Goal: Task Accomplishment & Management: Manage account settings

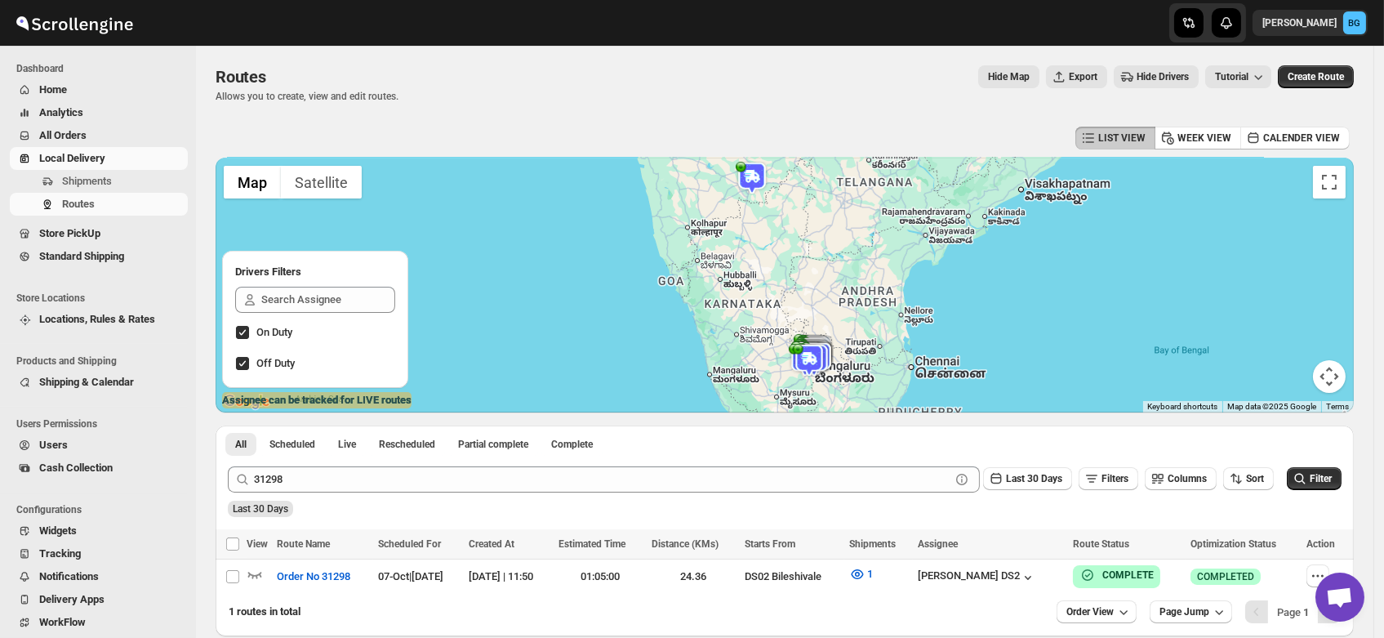
click at [78, 168] on link "Local Delivery" at bounding box center [99, 158] width 178 height 23
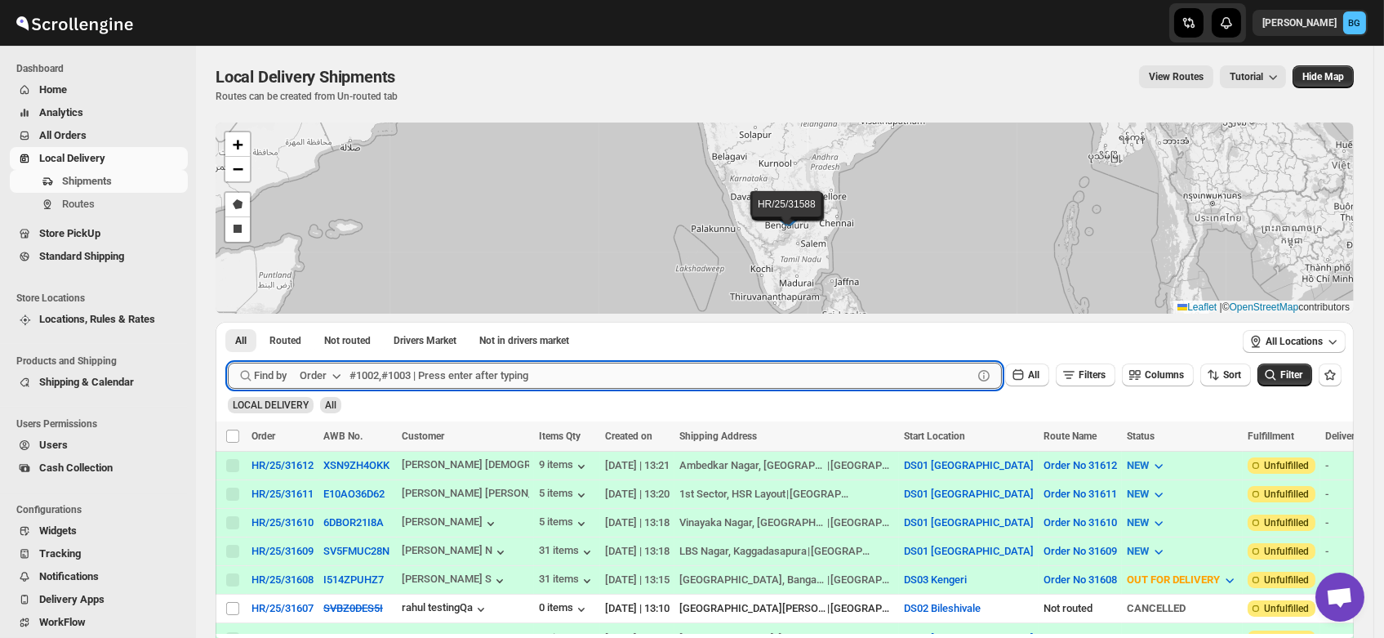
click at [376, 372] on input "text" at bounding box center [660, 376] width 623 height 26
type input "31564"
click at [398, 385] on input "31564" at bounding box center [646, 376] width 594 height 26
click at [228, 322] on button "Submit" at bounding box center [251, 330] width 47 height 17
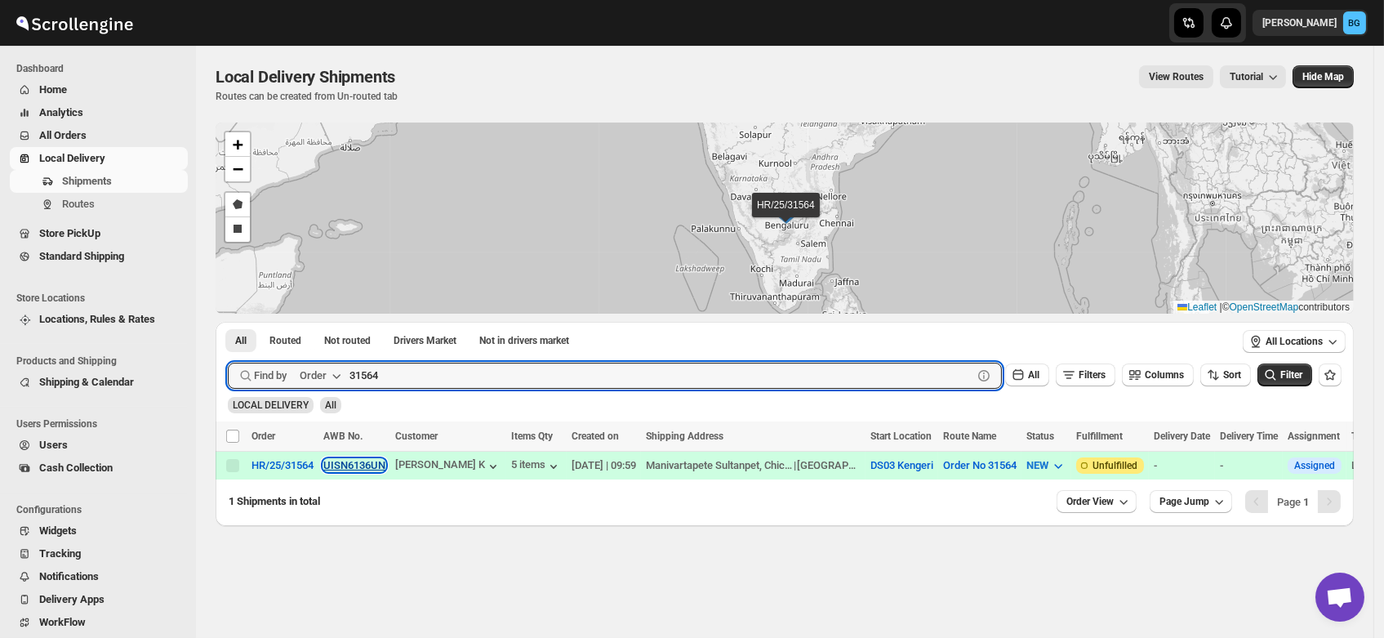
click at [366, 467] on button "UISN6136UN" at bounding box center [354, 465] width 62 height 12
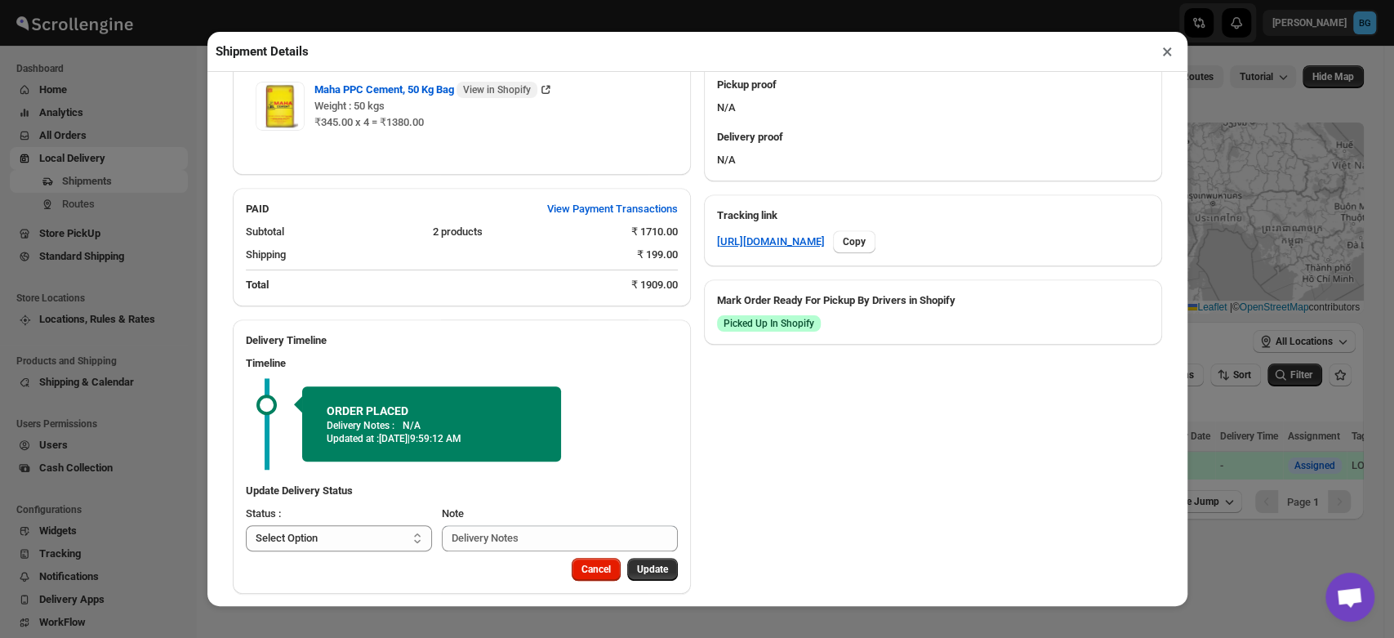
scroll to position [733, 0]
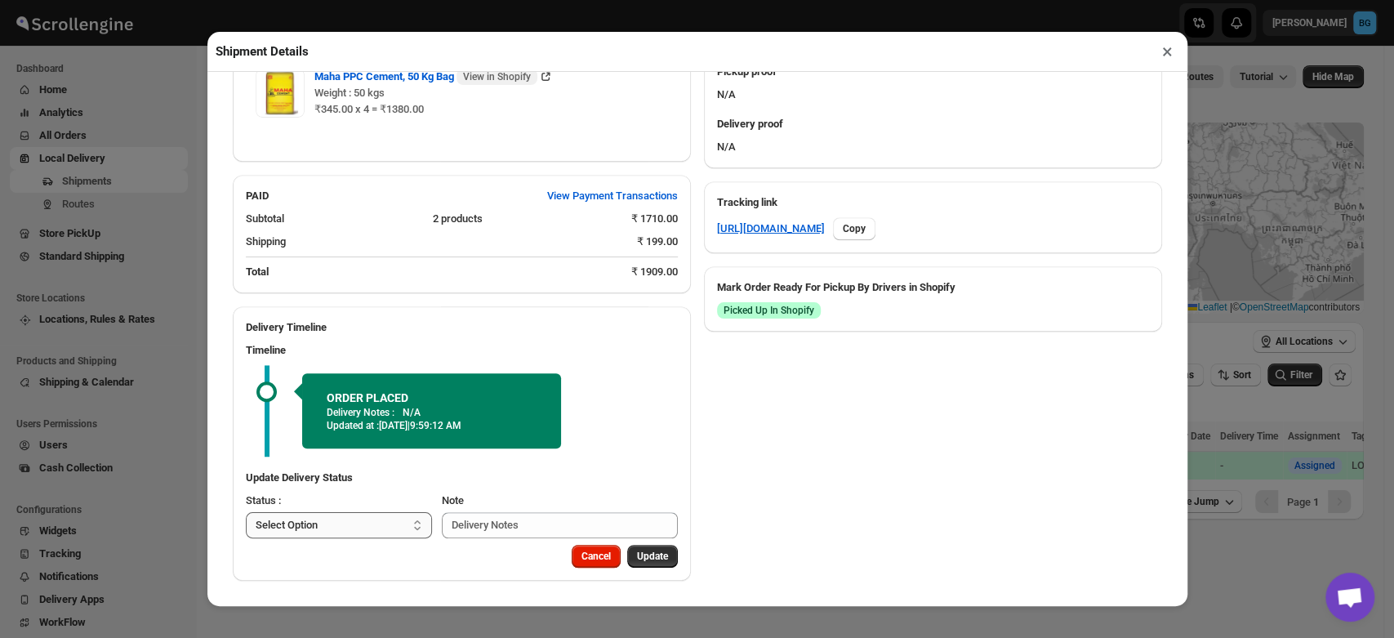
click at [392, 521] on select "Select Option PICKED UP OUT FOR DELIVERY RESCHEDULE DELIVERED CANCELLED" at bounding box center [339, 525] width 187 height 26
select select "PICKED_UP"
click at [246, 512] on select "Select Option PICKED UP OUT FOR DELIVERY RESCHEDULE DELIVERED CANCELLED" at bounding box center [339, 525] width 187 height 26
click at [634, 559] on span "Pick Products" at bounding box center [637, 556] width 61 height 13
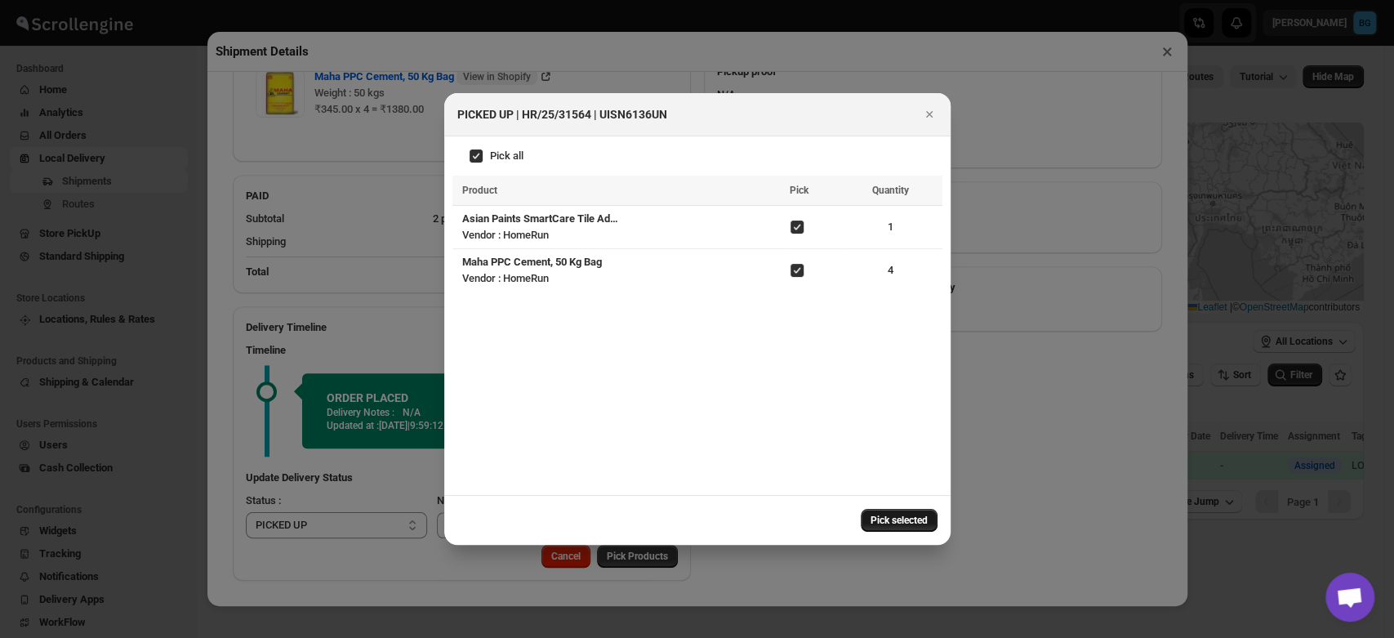
click at [913, 519] on span "Pick selected" at bounding box center [898, 520] width 57 height 13
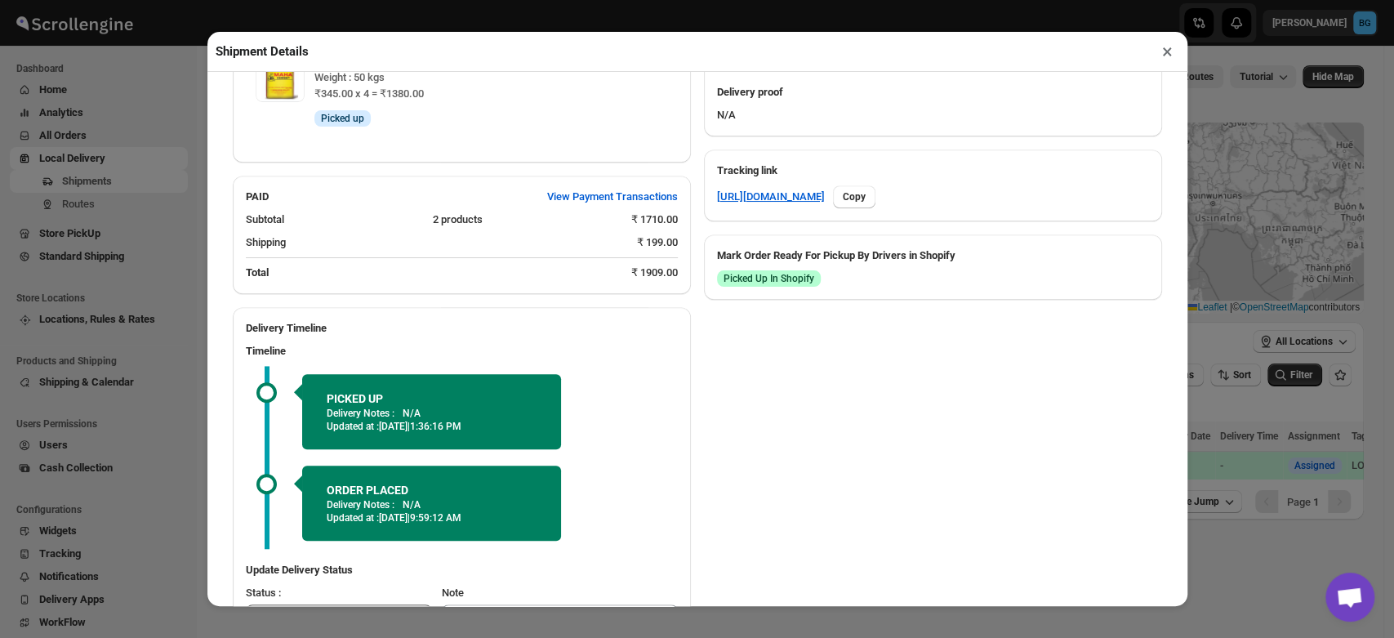
click at [342, 498] on h2 "ORDER PLACED" at bounding box center [432, 490] width 210 height 16
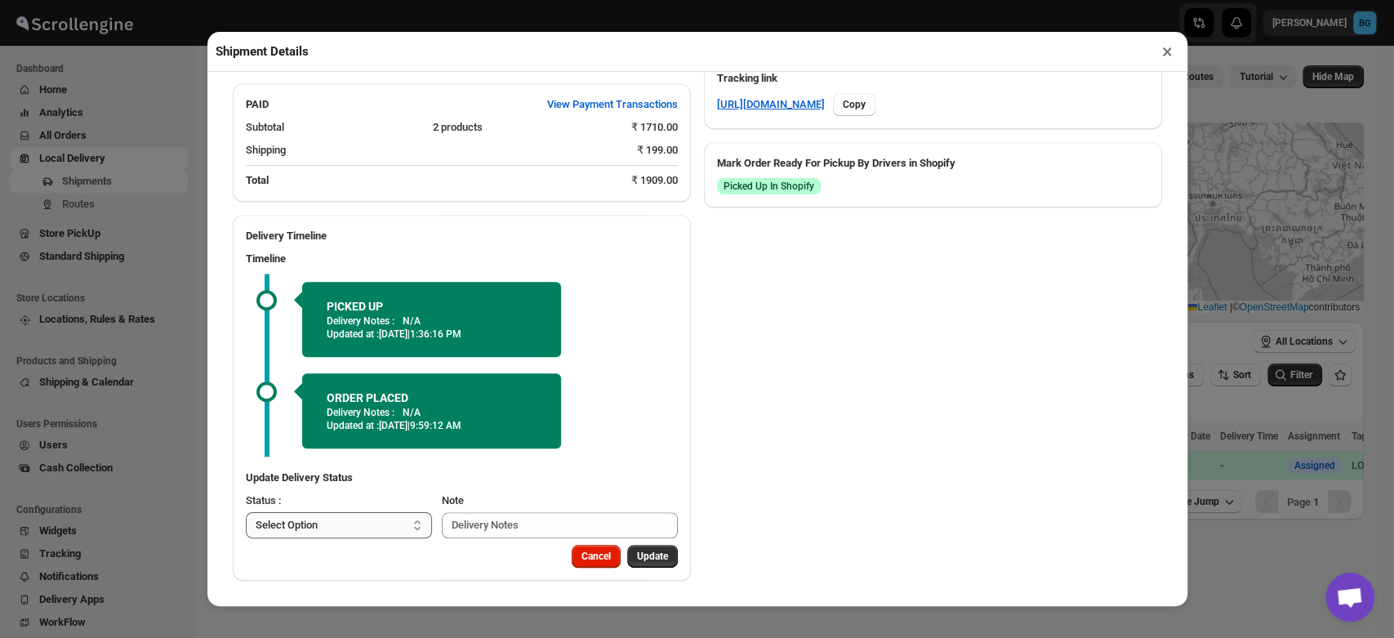
click at [341, 519] on select "Select Option PICKED UP OUT FOR DELIVERY RESCHEDULE DELIVERED CANCELLED" at bounding box center [339, 525] width 187 height 26
select select "OUT_FOR_DELIVERY"
click at [246, 512] on select "Select Option PICKED UP OUT FOR DELIVERY RESCHEDULE DELIVERED CANCELLED" at bounding box center [339, 525] width 187 height 26
click at [639, 550] on span "Update" at bounding box center [652, 556] width 31 height 13
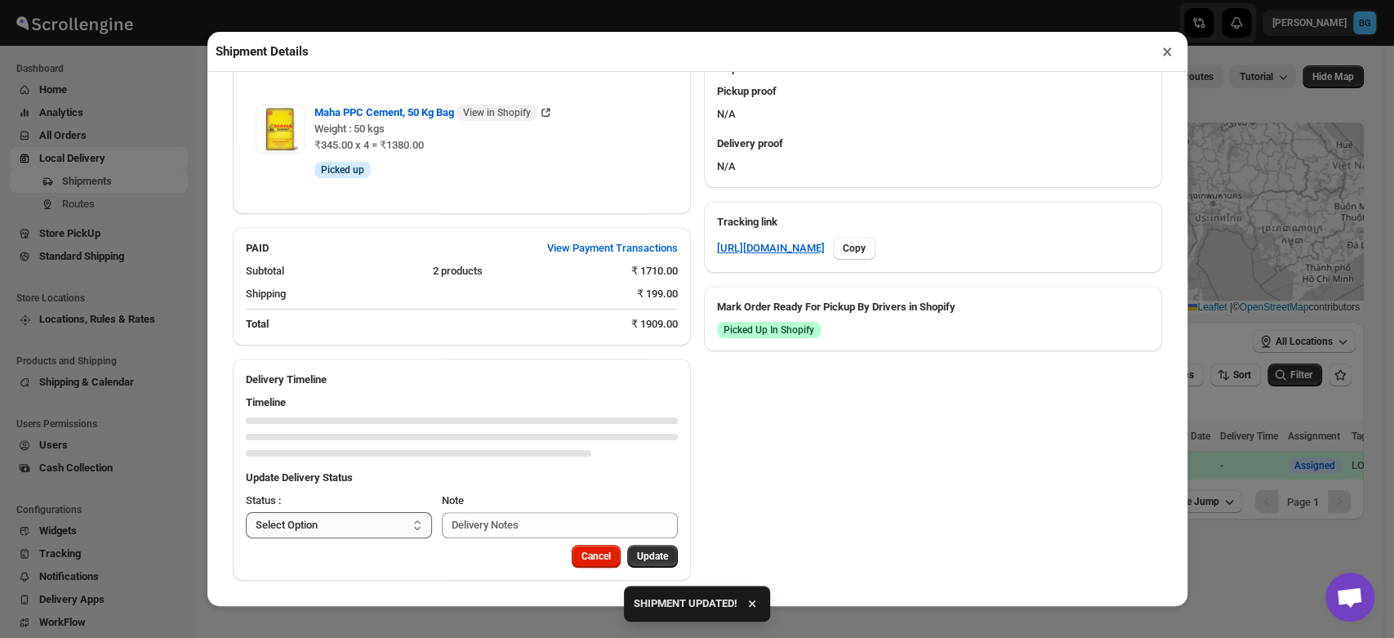
click at [377, 528] on select "Select Option PICKED UP OUT FOR DELIVERY RESCHEDULE DELIVERED CANCELLED" at bounding box center [339, 525] width 187 height 26
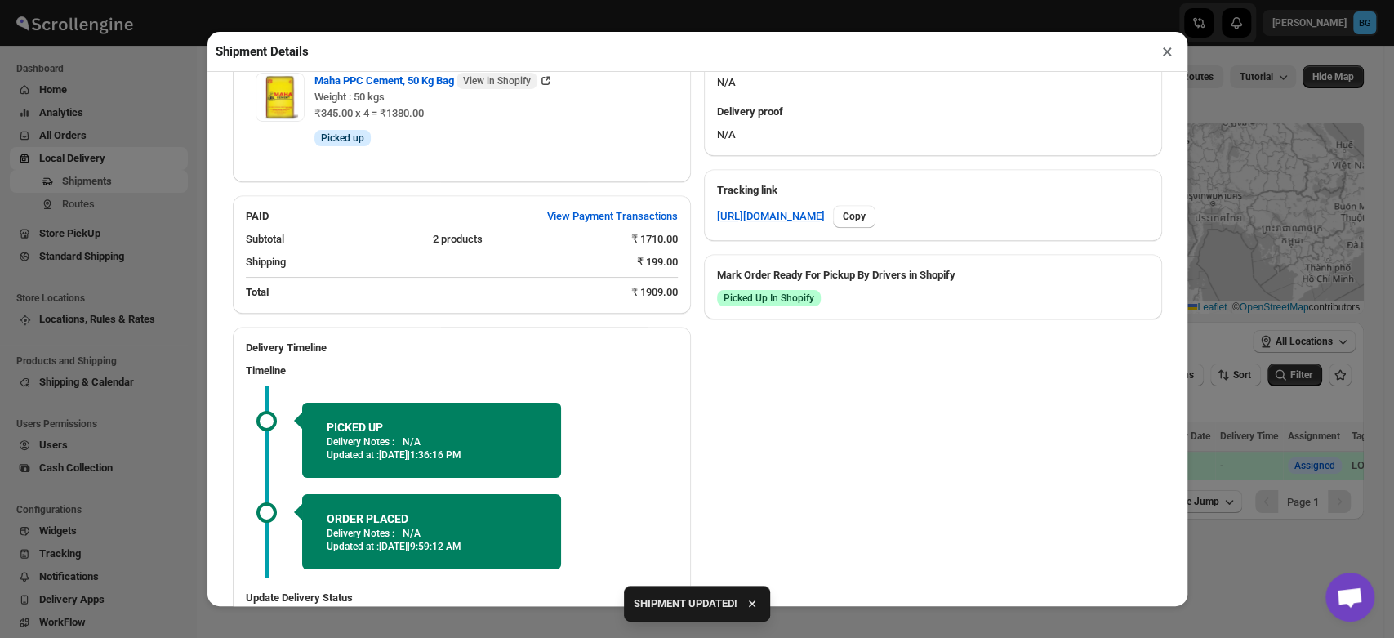
scroll to position [866, 0]
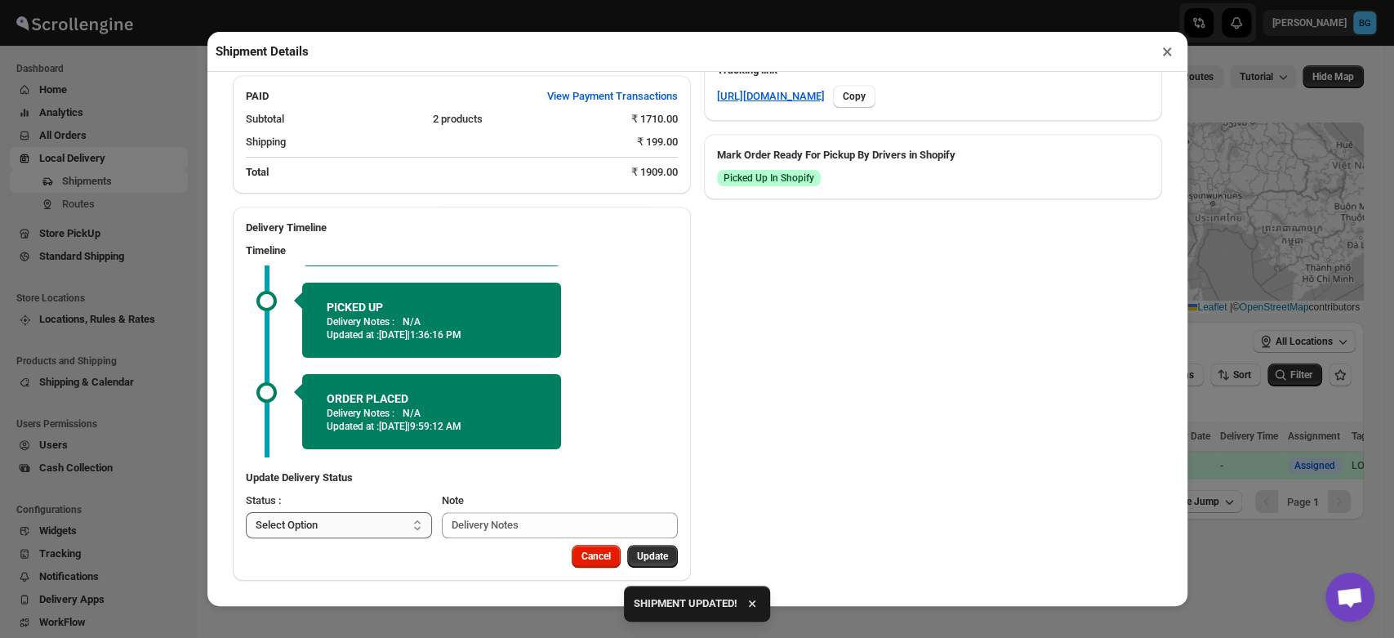
click at [366, 531] on select "Select Option PICKED UP OUT FOR DELIVERY RESCHEDULE DELIVERED CANCELLED" at bounding box center [339, 525] width 187 height 26
select select "DELIVERED"
click at [246, 512] on select "Select Option PICKED UP OUT FOR DELIVERY RESCHEDULE DELIVERED CANCELLED" at bounding box center [339, 525] width 187 height 26
click at [644, 554] on span "Update" at bounding box center [652, 556] width 31 height 13
select select
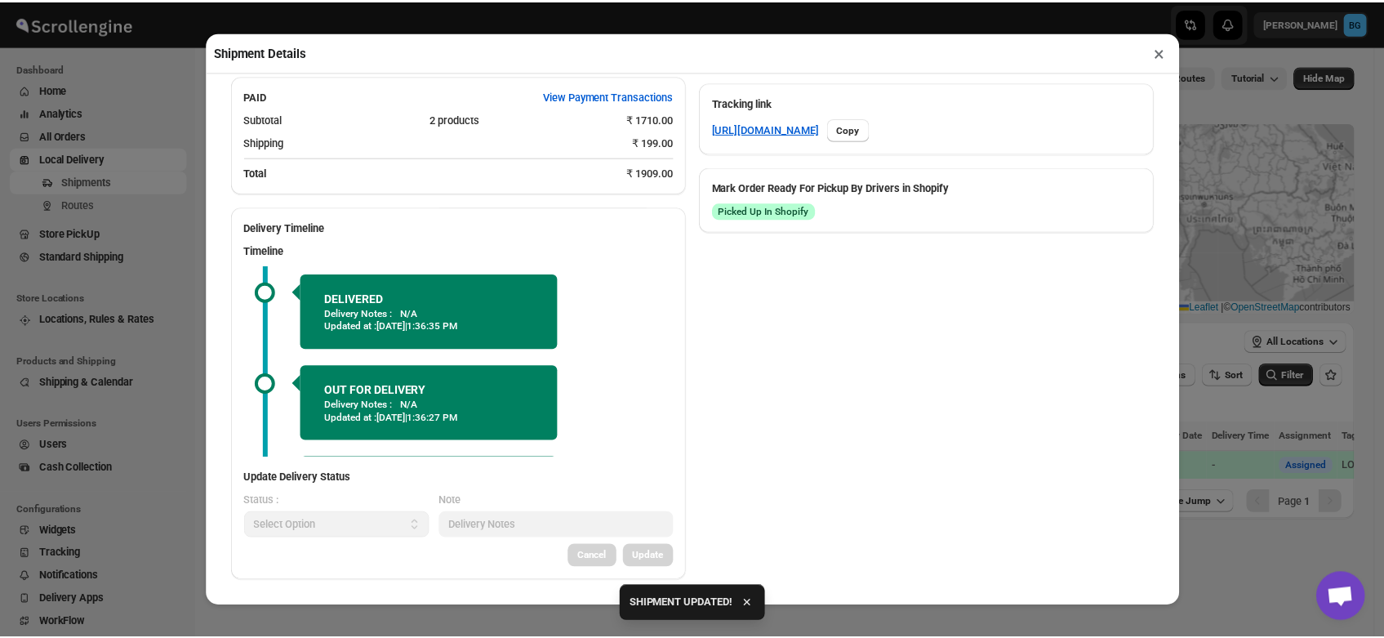
scroll to position [0, 0]
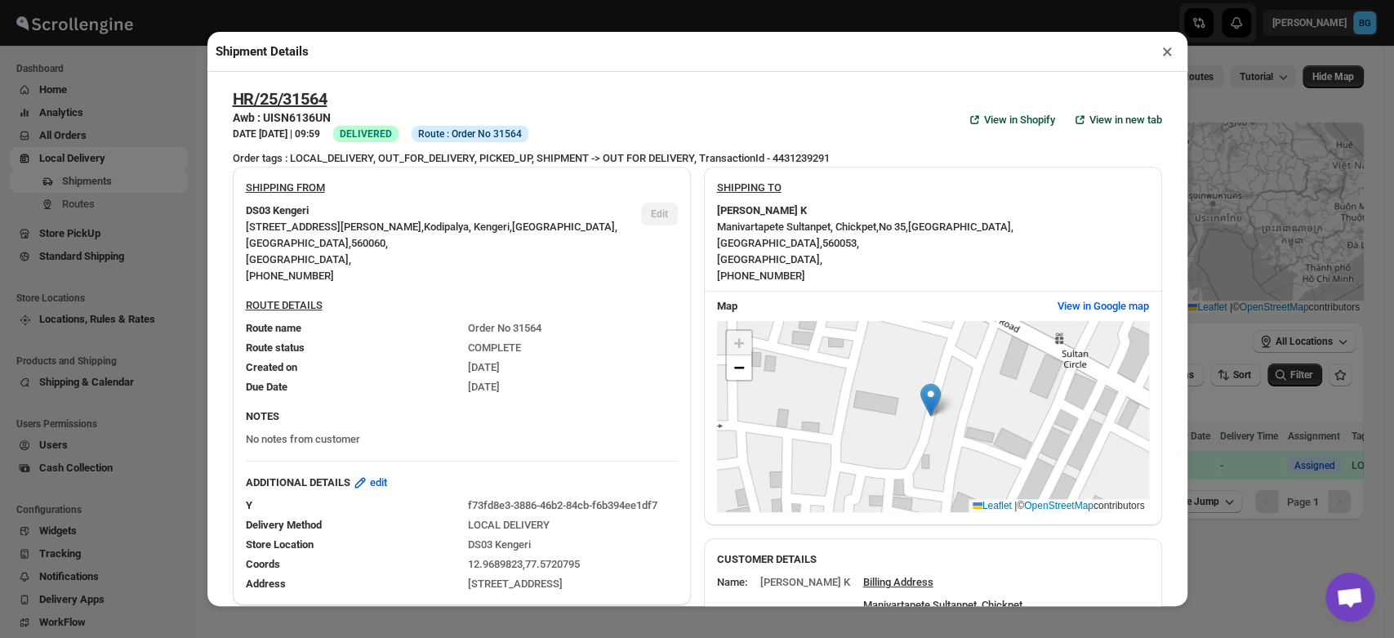
click at [1164, 49] on button "×" at bounding box center [1167, 51] width 24 height 23
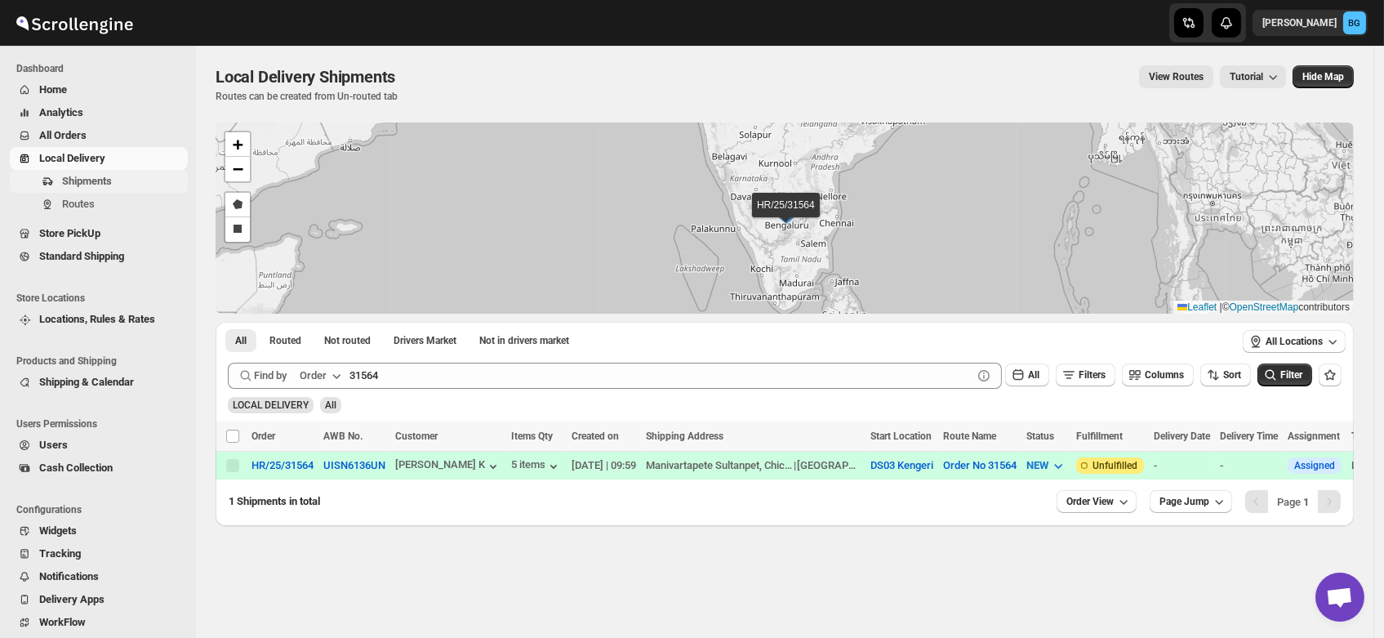
click at [78, 176] on span "Shipments" at bounding box center [87, 181] width 50 height 12
click at [70, 217] on div "Shipments Routes" at bounding box center [94, 196] width 188 height 52
click at [70, 200] on span "Routes" at bounding box center [78, 204] width 33 height 12
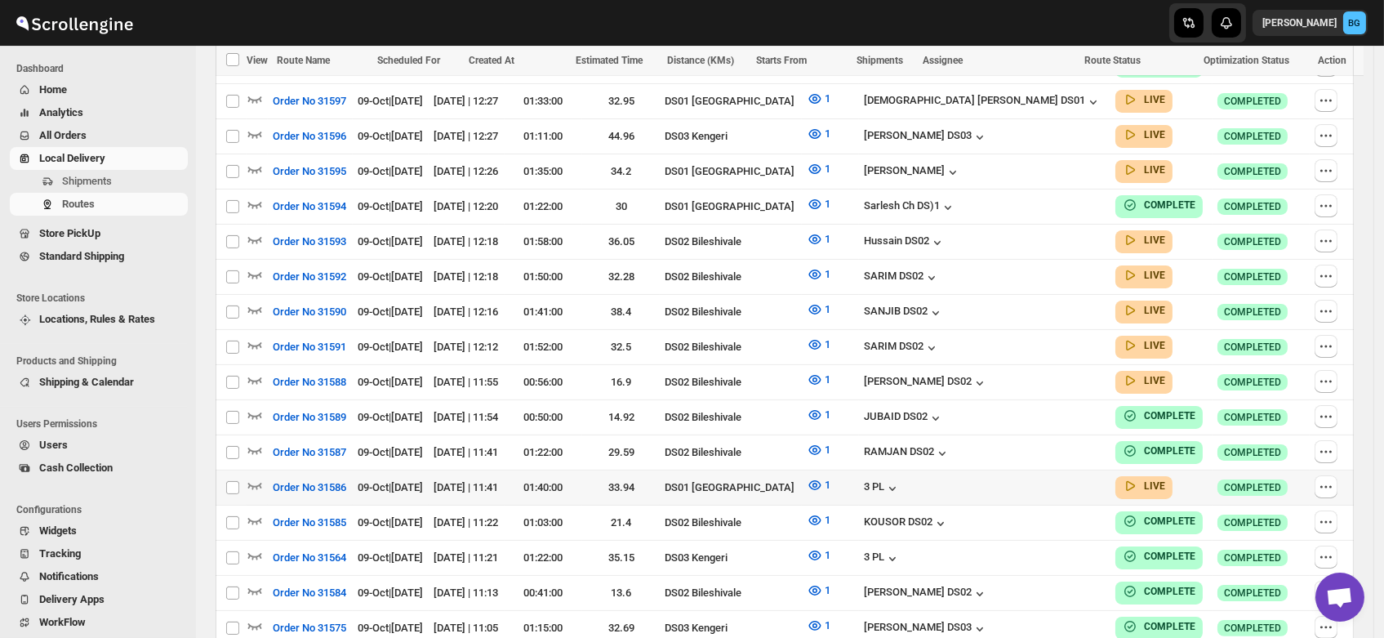
scroll to position [934, 0]
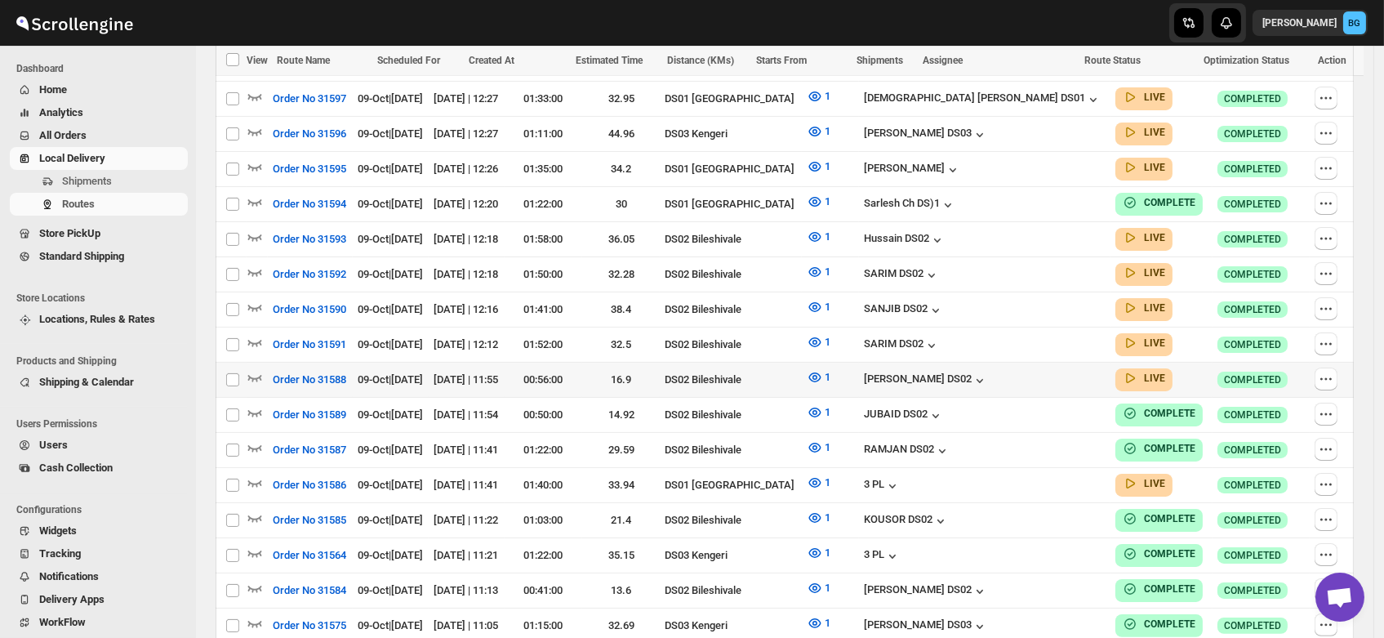
click at [246, 363] on td "Select route" at bounding box center [231, 380] width 31 height 35
checkbox input "true"
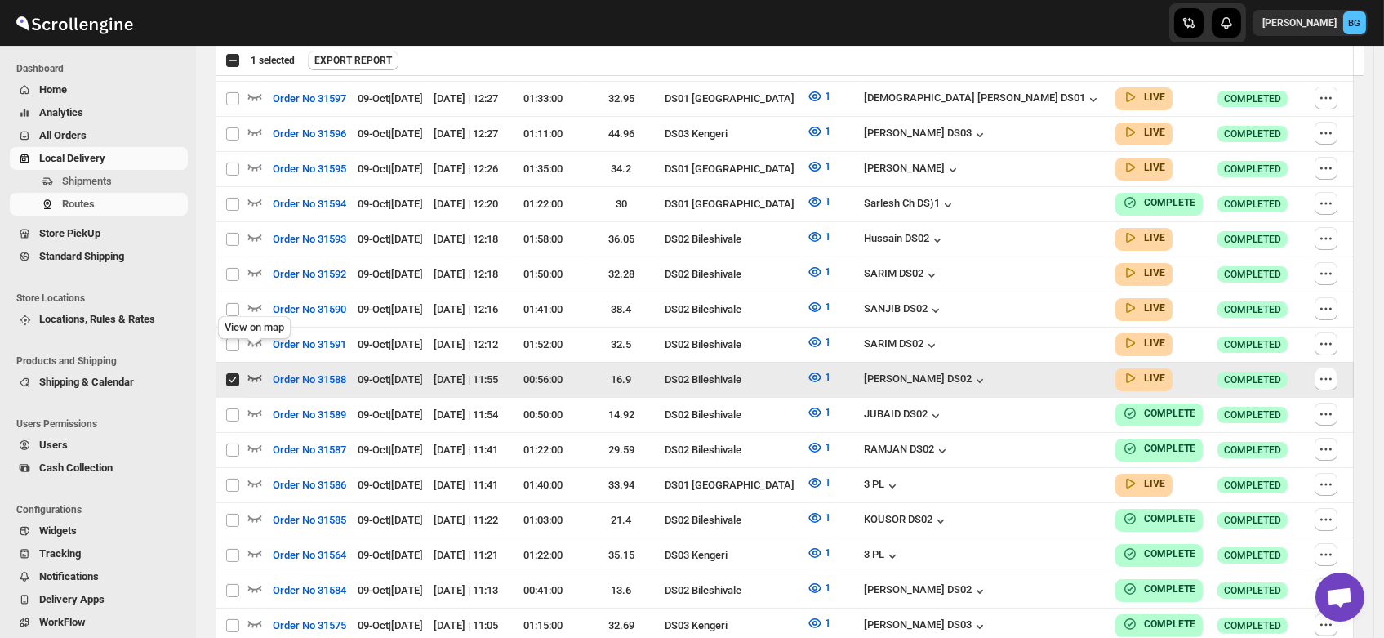
click at [257, 369] on icon "button" at bounding box center [255, 377] width 16 height 16
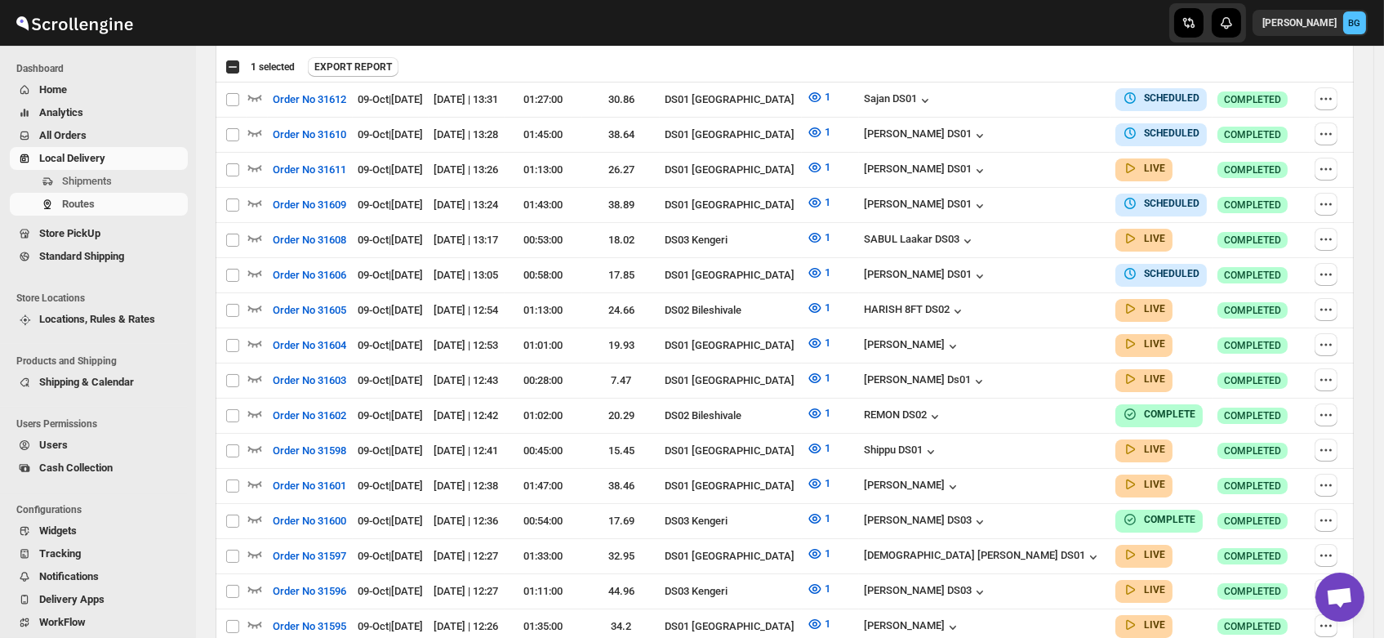
scroll to position [0, 0]
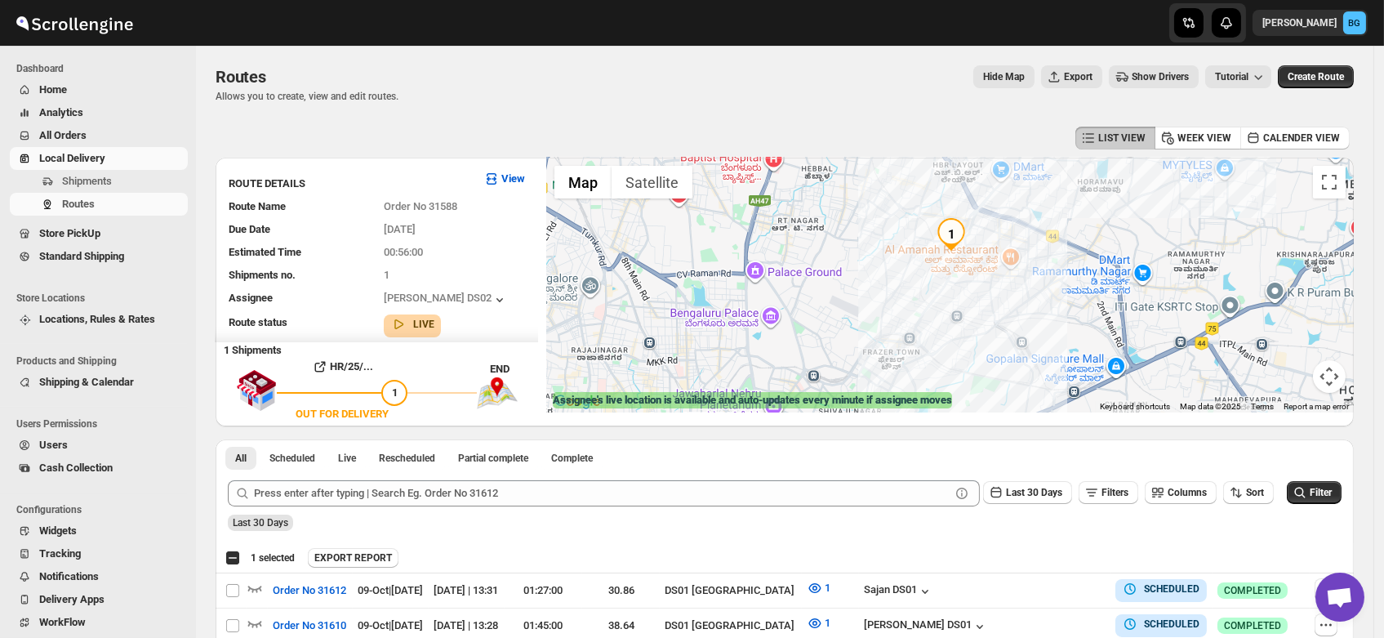
drag, startPoint x: 930, startPoint y: 305, endPoint x: 1052, endPoint y: 167, distance: 184.6
click at [1052, 167] on div at bounding box center [950, 285] width 808 height 255
